Goal: Transaction & Acquisition: Book appointment/travel/reservation

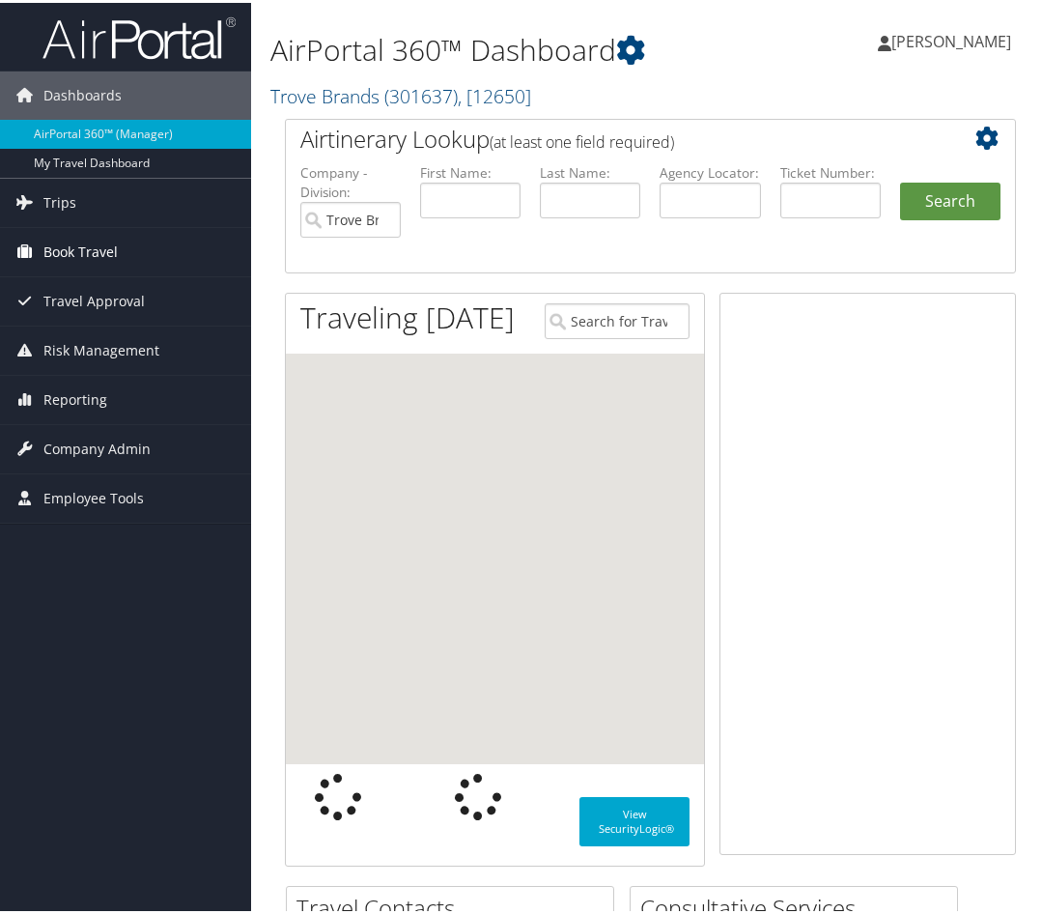
click at [81, 236] on span "Book Travel" at bounding box center [80, 249] width 74 height 48
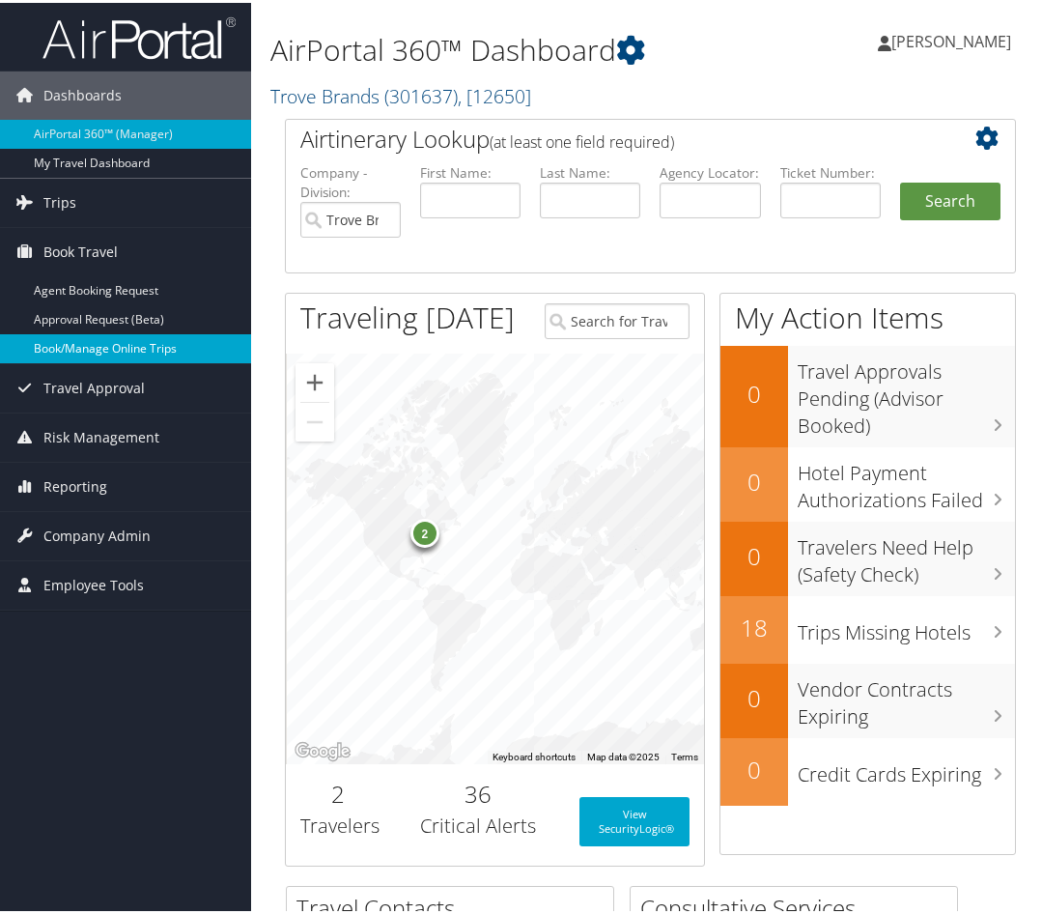
click at [104, 339] on link "Book/Manage Online Trips" at bounding box center [125, 345] width 251 height 29
